Goal: Task Accomplishment & Management: Manage account settings

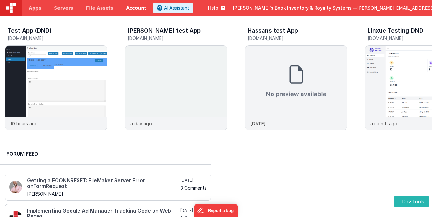
click at [121, 9] on link "Account" at bounding box center [136, 8] width 33 height 16
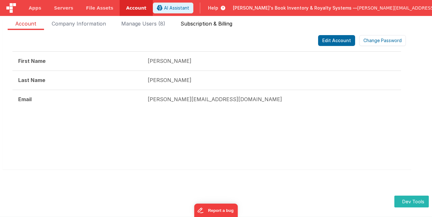
click at [201, 22] on span "Subscription & Billing" at bounding box center [207, 25] width 52 height 10
click at [203, 25] on span "Subscription & Billing" at bounding box center [207, 25] width 52 height 10
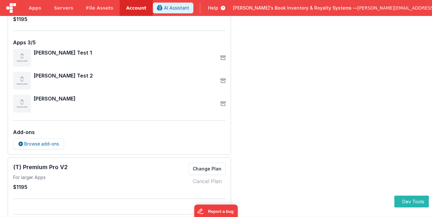
scroll to position [164, 0]
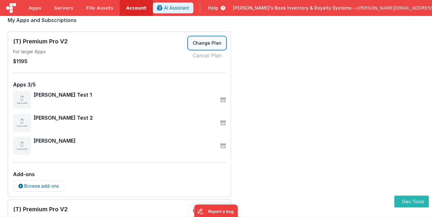
click at [209, 44] on button "Change Plan" at bounding box center [207, 43] width 37 height 12
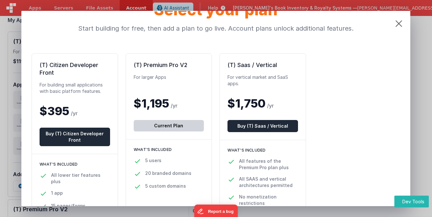
scroll to position [18, 0]
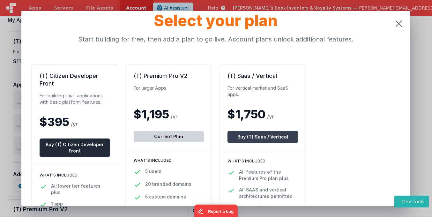
click at [260, 140] on button "Buy (T) Saas / Vertical" at bounding box center [263, 137] width 71 height 12
